Goal: Book appointment/travel/reservation

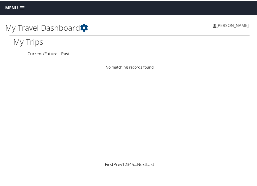
click at [24, 7] on span at bounding box center [22, 7] width 5 height 4
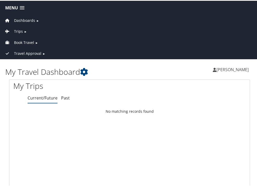
click at [27, 41] on span "Book Travel" at bounding box center [24, 42] width 20 height 6
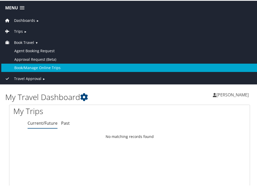
click at [29, 66] on link "Book/Manage Online Trips" at bounding box center [129, 67] width 256 height 8
